Goal: Information Seeking & Learning: Learn about a topic

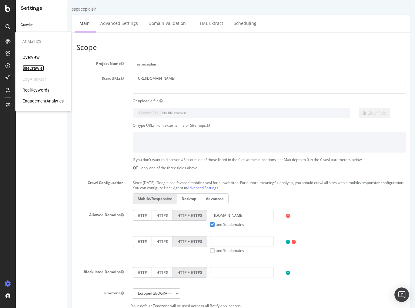
click at [31, 69] on div "SiteCrawler" at bounding box center [33, 68] width 22 height 6
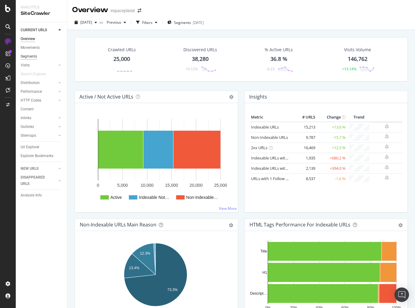
click at [31, 56] on div "Segments" at bounding box center [29, 56] width 16 height 6
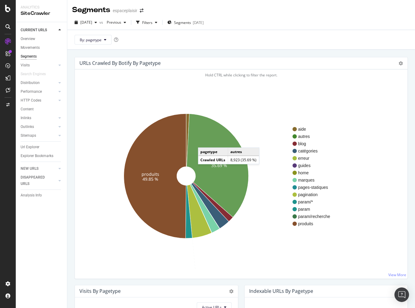
click at [204, 141] on icon at bounding box center [218, 166] width 62 height 104
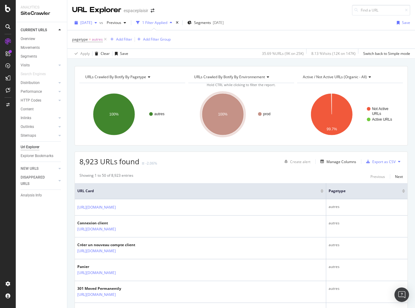
click at [92, 23] on span "[DATE]" at bounding box center [86, 22] width 12 height 5
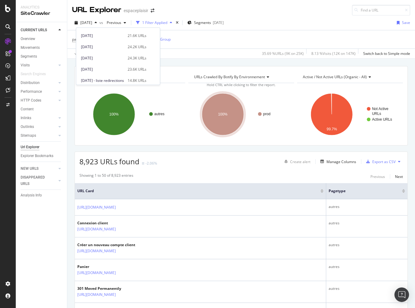
scroll to position [97, 0]
click at [124, 49] on div "[DATE]" at bounding box center [102, 46] width 43 height 5
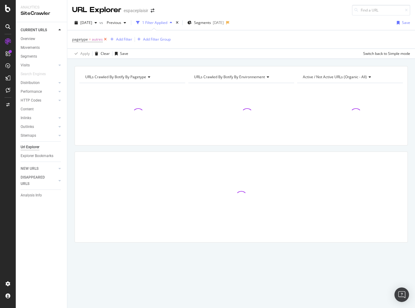
click at [103, 38] on icon at bounding box center [105, 39] width 5 height 6
click at [187, 23] on span "Segments" at bounding box center [182, 22] width 17 height 5
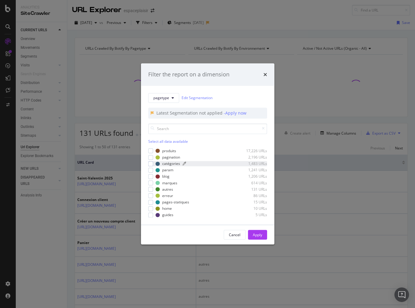
click at [163, 161] on div "catégories" at bounding box center [171, 163] width 18 height 5
click at [260, 233] on div "Apply" at bounding box center [257, 234] width 9 height 5
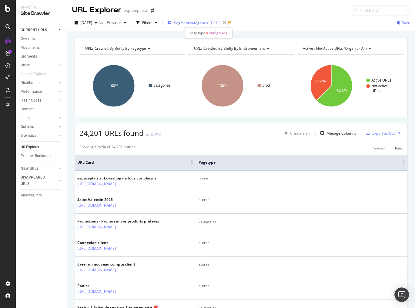
click at [201, 23] on span "Segment: catégories" at bounding box center [191, 22] width 34 height 5
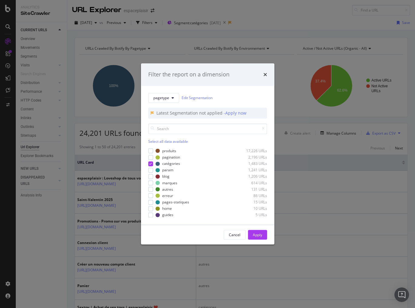
drag, startPoint x: 171, startPoint y: 138, endPoint x: 174, endPoint y: 141, distance: 3.7
click at [171, 138] on div "Select all data available" at bounding box center [207, 134] width 119 height 21
click at [173, 141] on div "Select all data available" at bounding box center [207, 141] width 119 height 5
click at [256, 232] on div "Apply" at bounding box center [257, 234] width 9 height 5
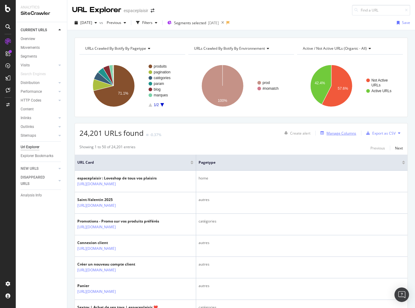
click at [336, 132] on div "Manage Columns" at bounding box center [342, 133] width 30 height 5
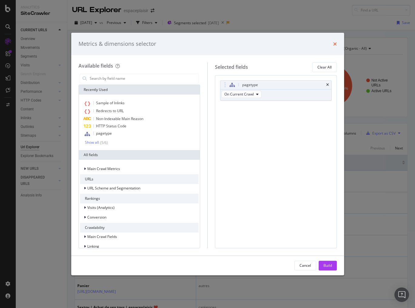
click at [336, 46] on icon "times" at bounding box center [336, 44] width 4 height 5
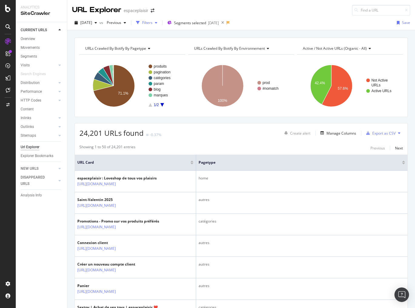
click at [153, 23] on div "Filters" at bounding box center [147, 22] width 10 height 5
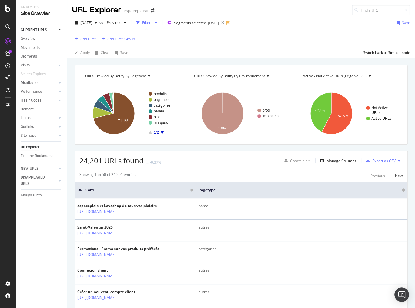
click at [93, 39] on div "Add Filter" at bounding box center [88, 38] width 16 height 5
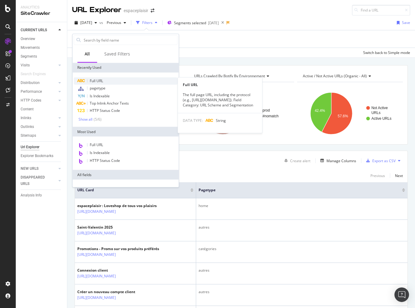
click at [103, 80] on span "Full URL" at bounding box center [96, 80] width 13 height 5
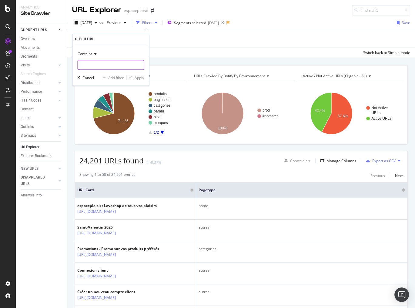
click at [98, 66] on input "text" at bounding box center [111, 65] width 66 height 10
type input "womanizer"
click at [132, 78] on div "button" at bounding box center [131, 78] width 8 height 4
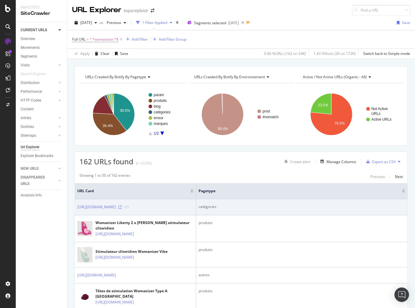
click at [122, 206] on icon at bounding box center [120, 207] width 4 height 4
